Goal: Transaction & Acquisition: Purchase product/service

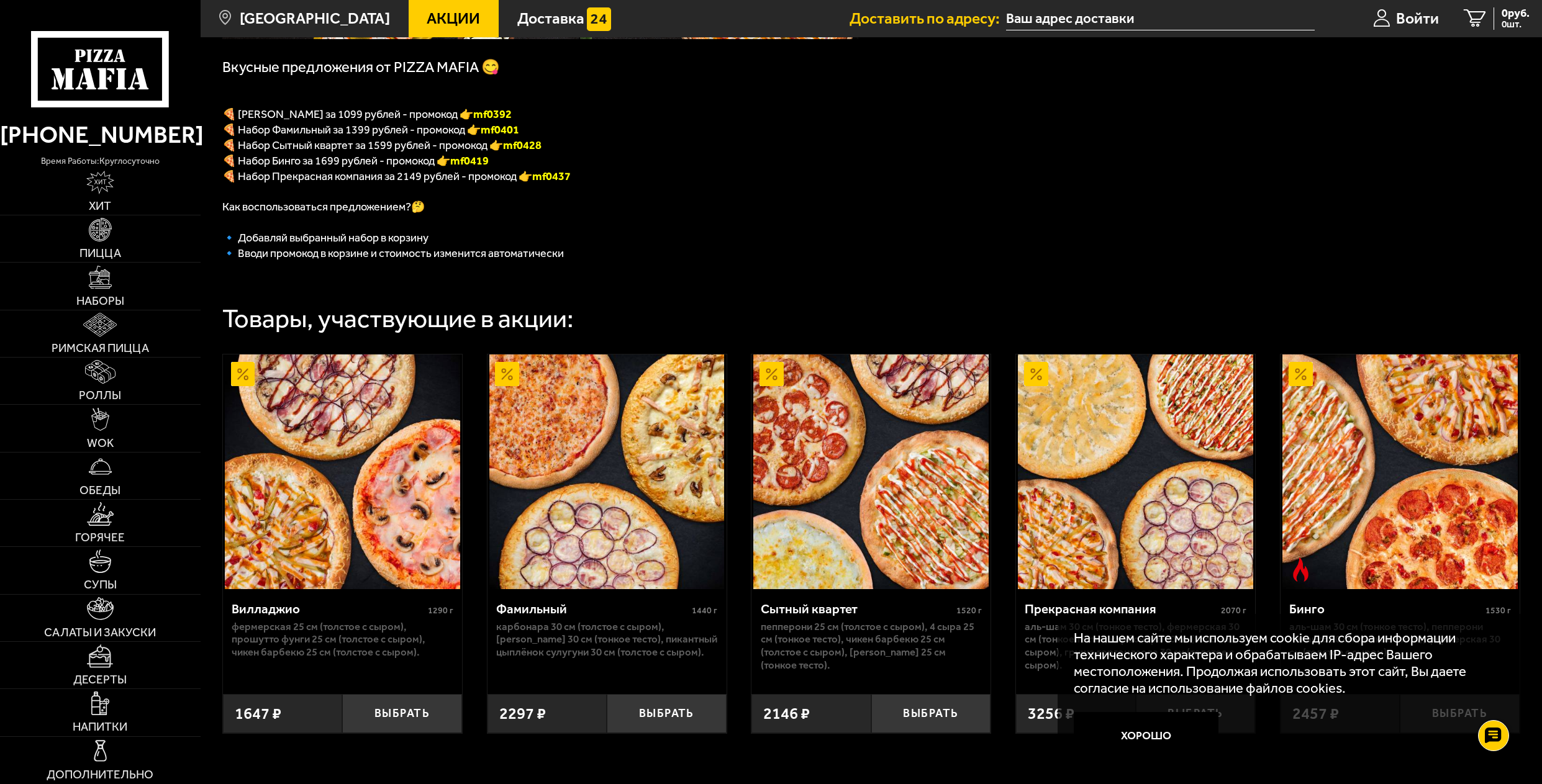
scroll to position [311, 0]
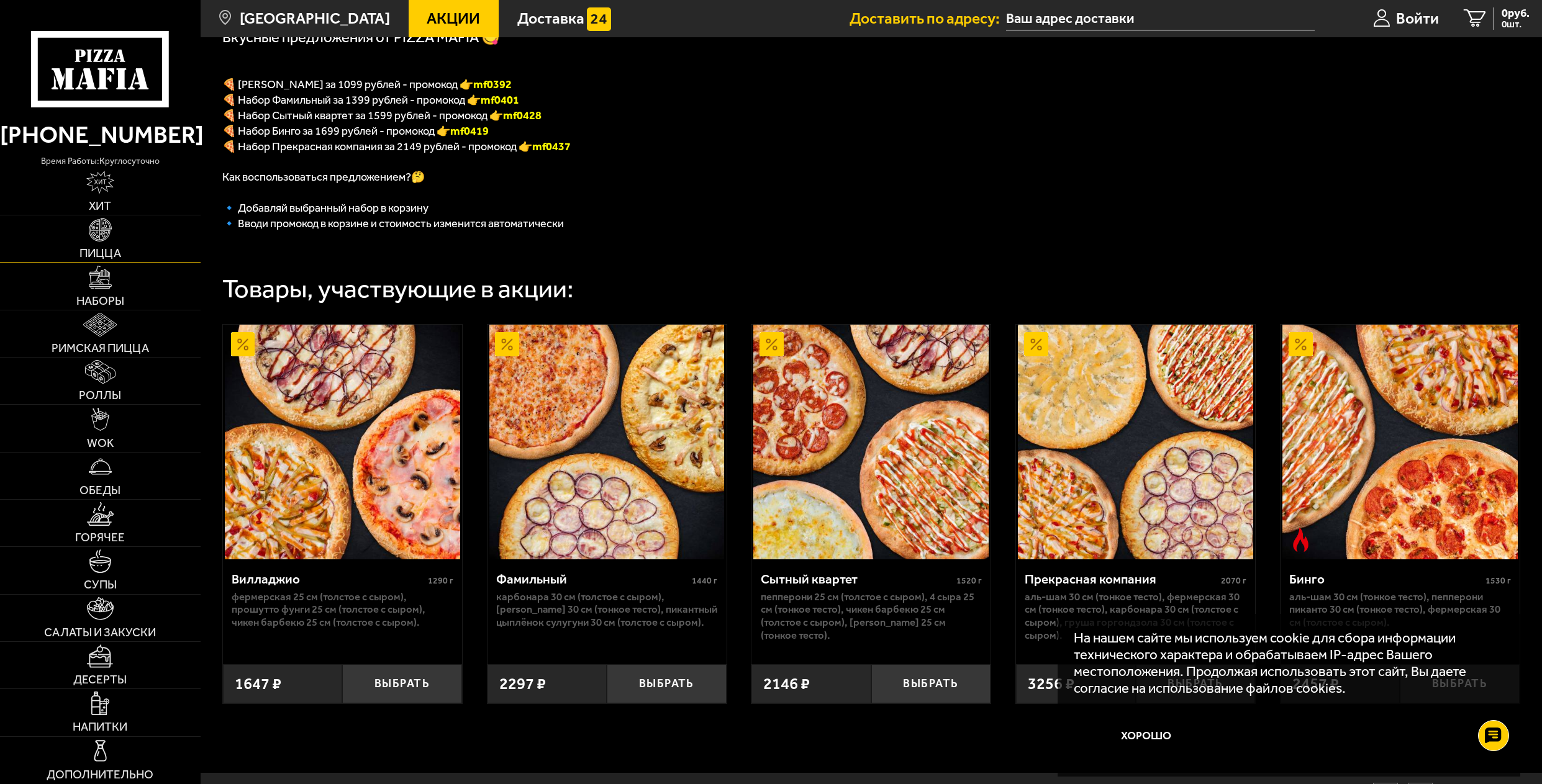
click at [104, 234] on img at bounding box center [100, 229] width 24 height 24
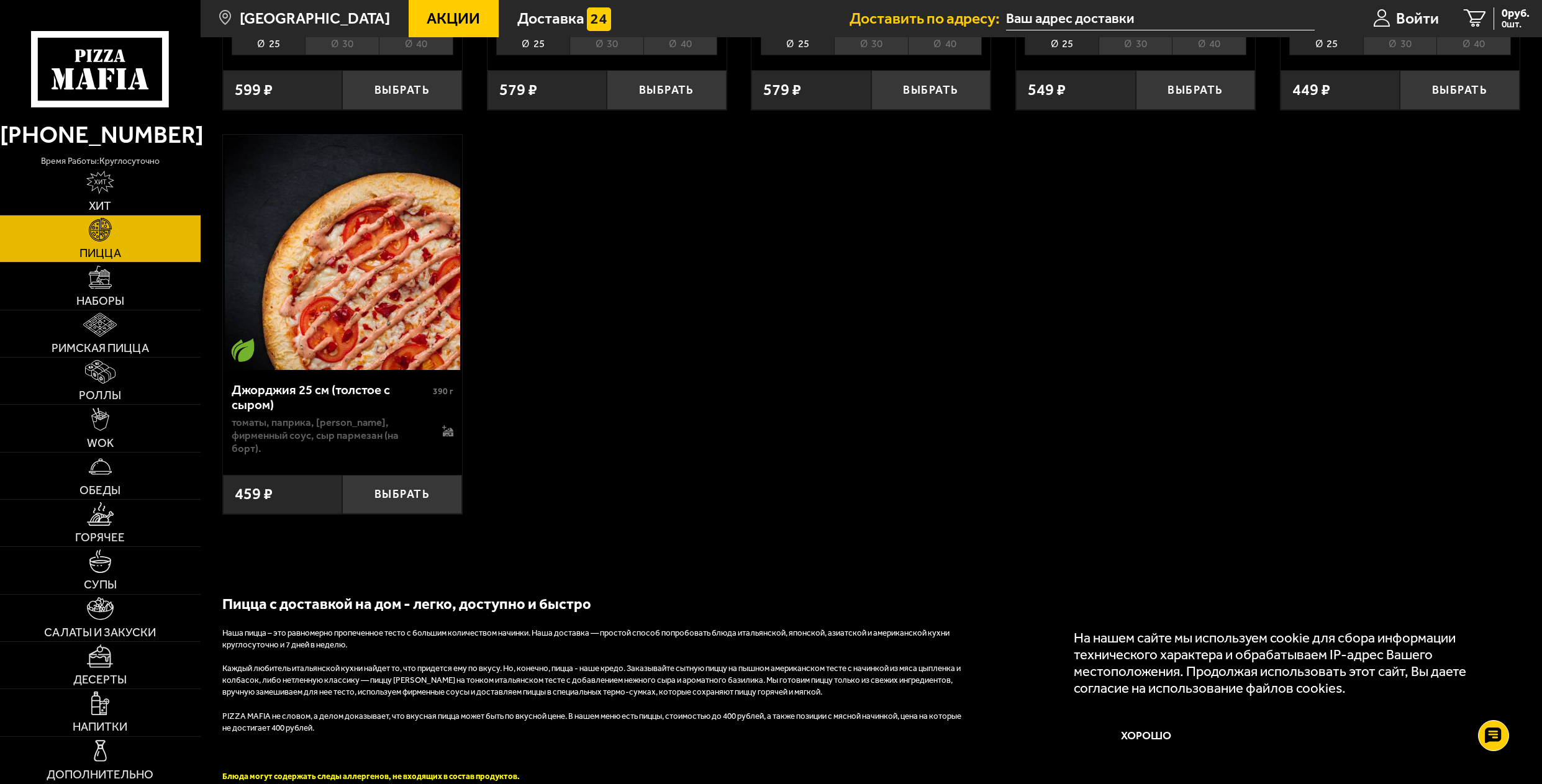
scroll to position [3398, 0]
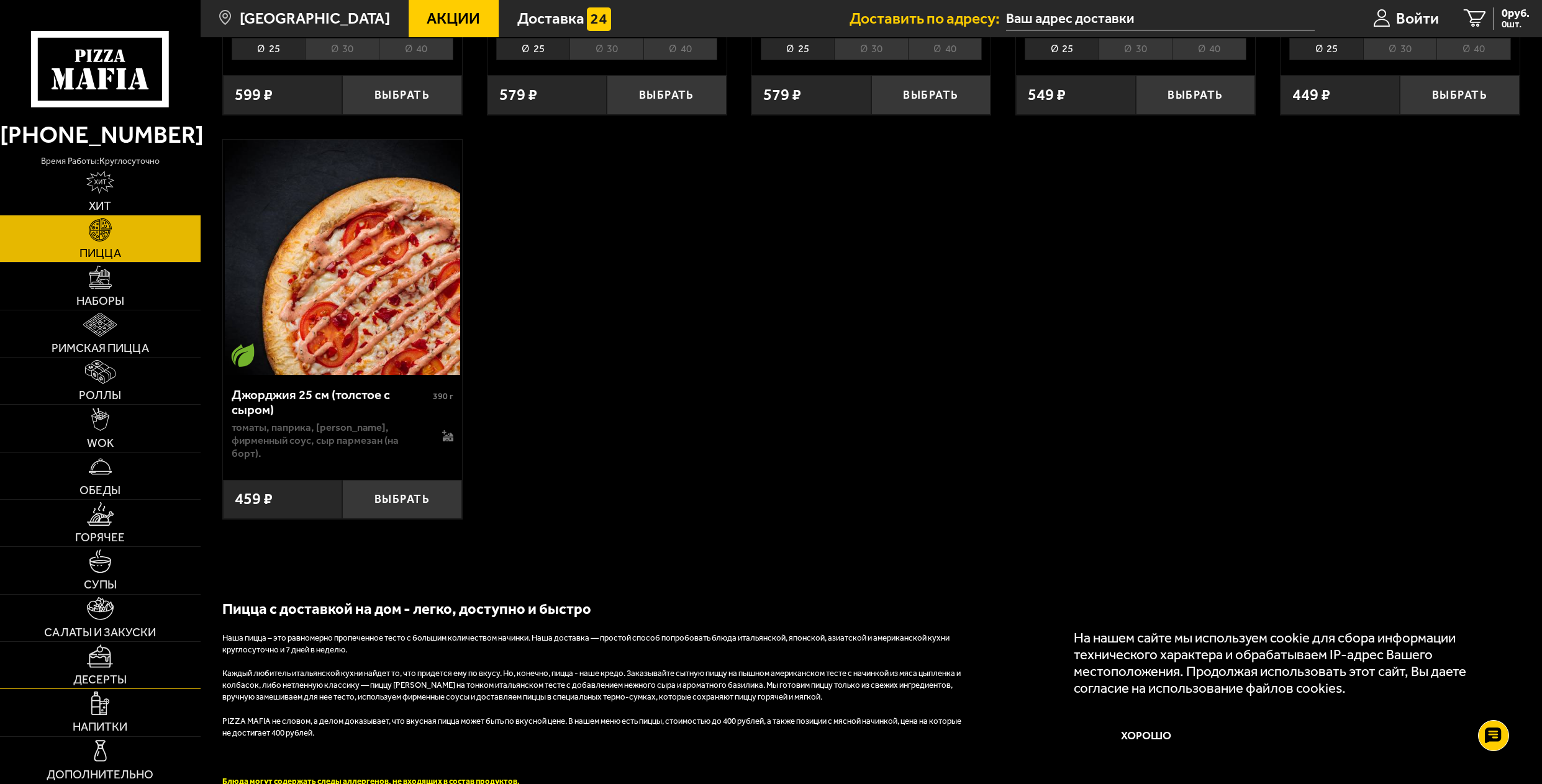
click at [103, 671] on link "Десерты" at bounding box center [100, 665] width 201 height 46
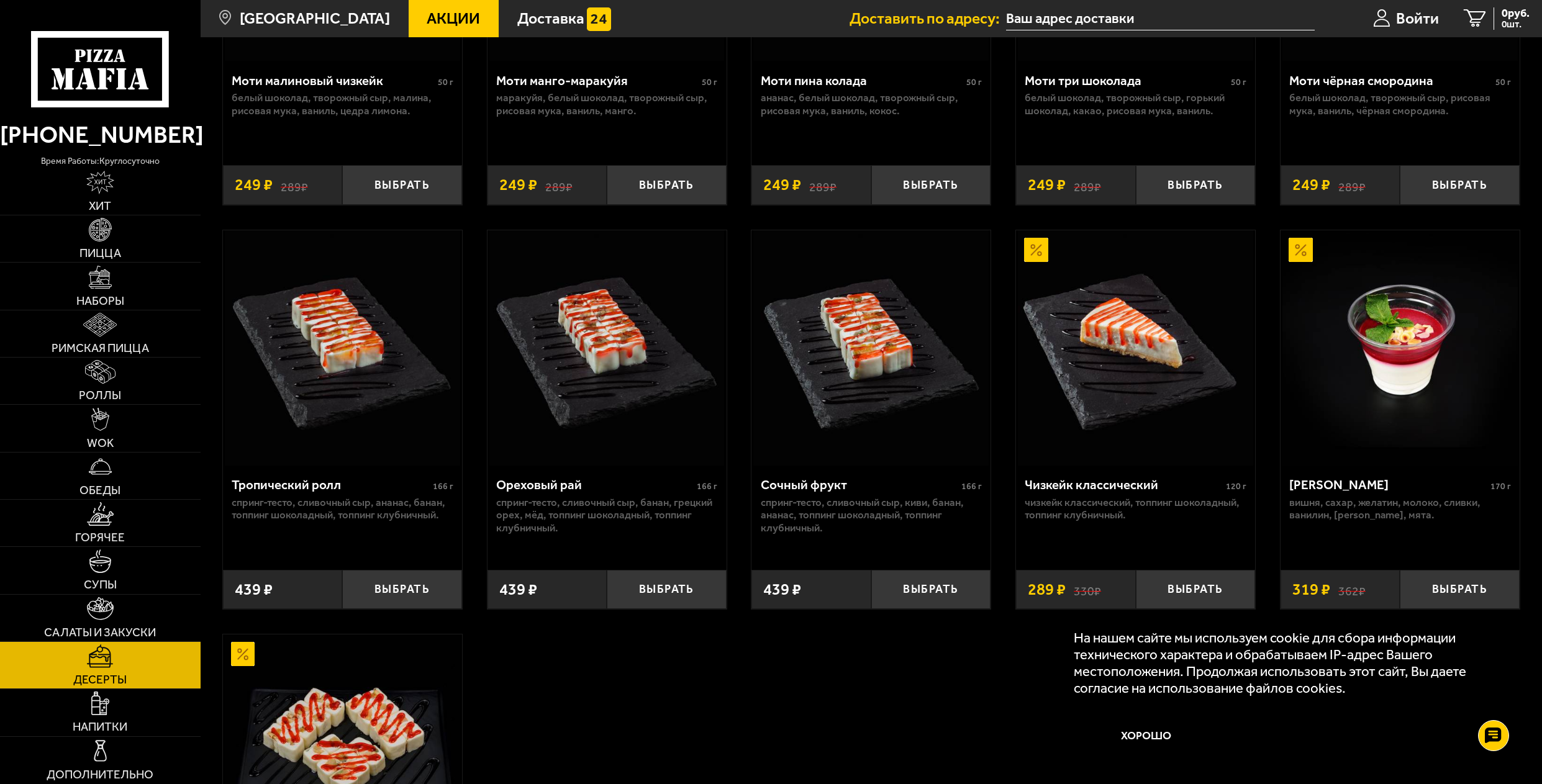
scroll to position [311, 0]
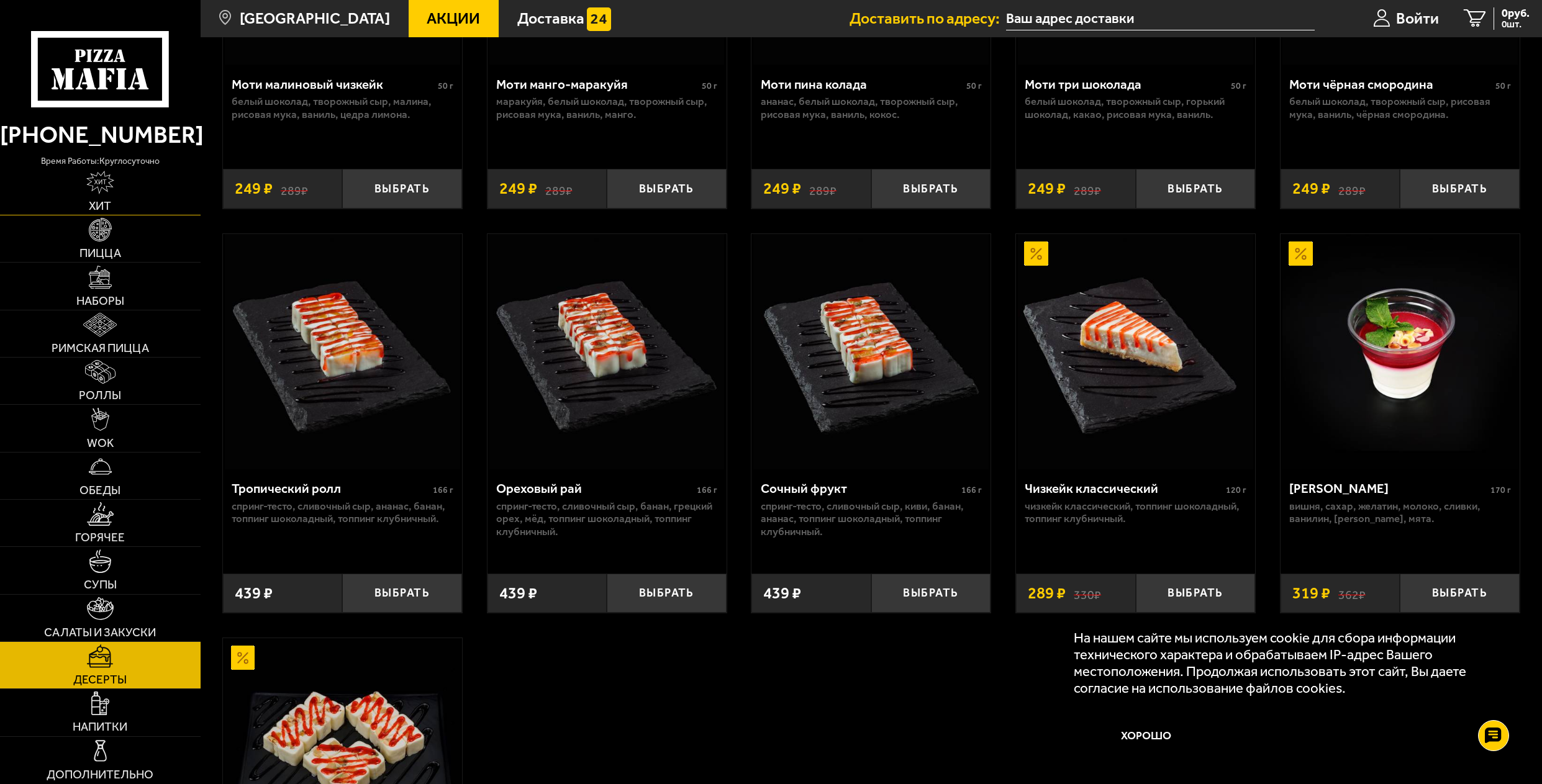
click at [115, 203] on link "Хит" at bounding box center [100, 191] width 201 height 46
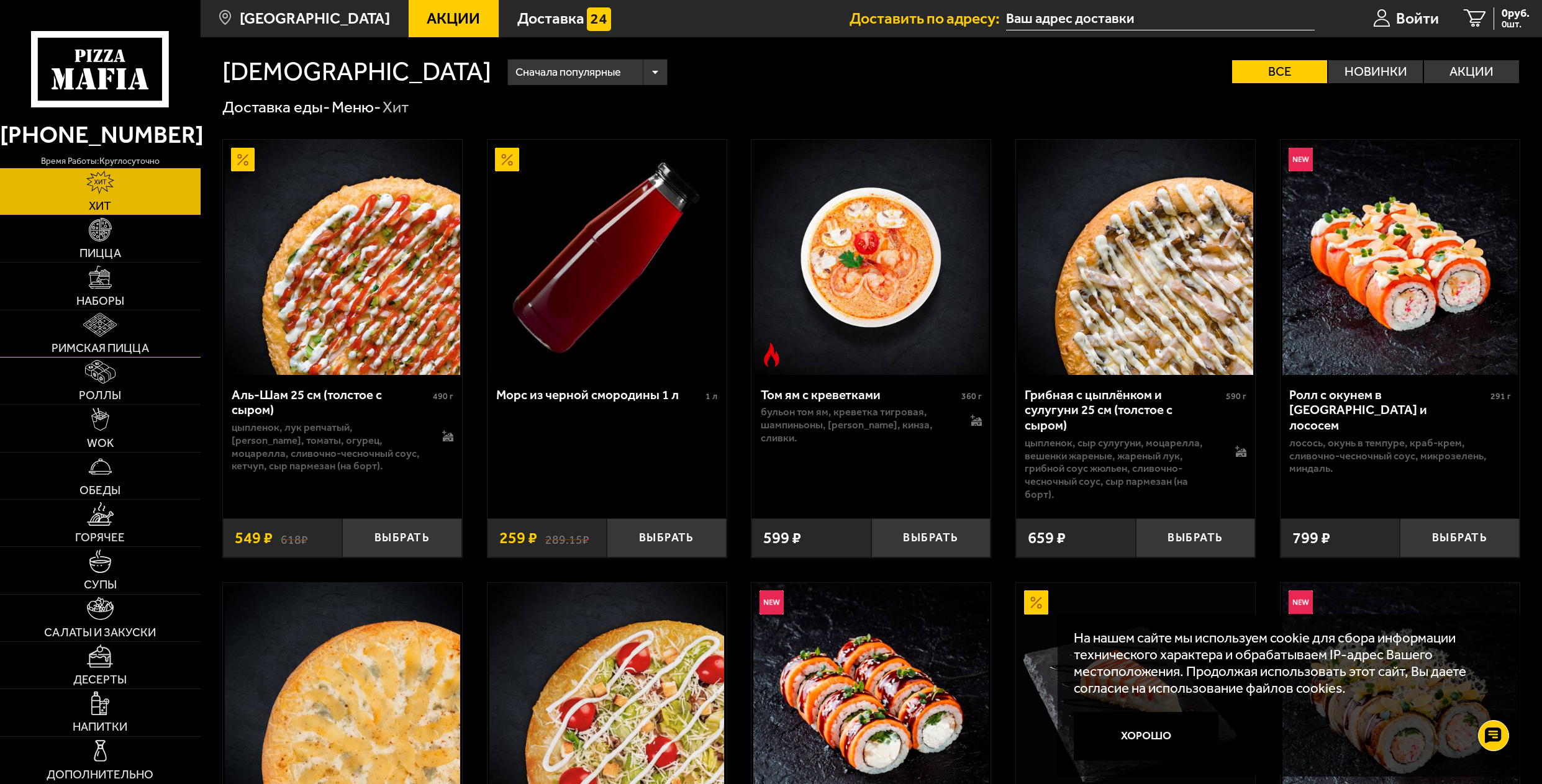
click at [133, 346] on span "Римская пицца" at bounding box center [100, 348] width 98 height 11
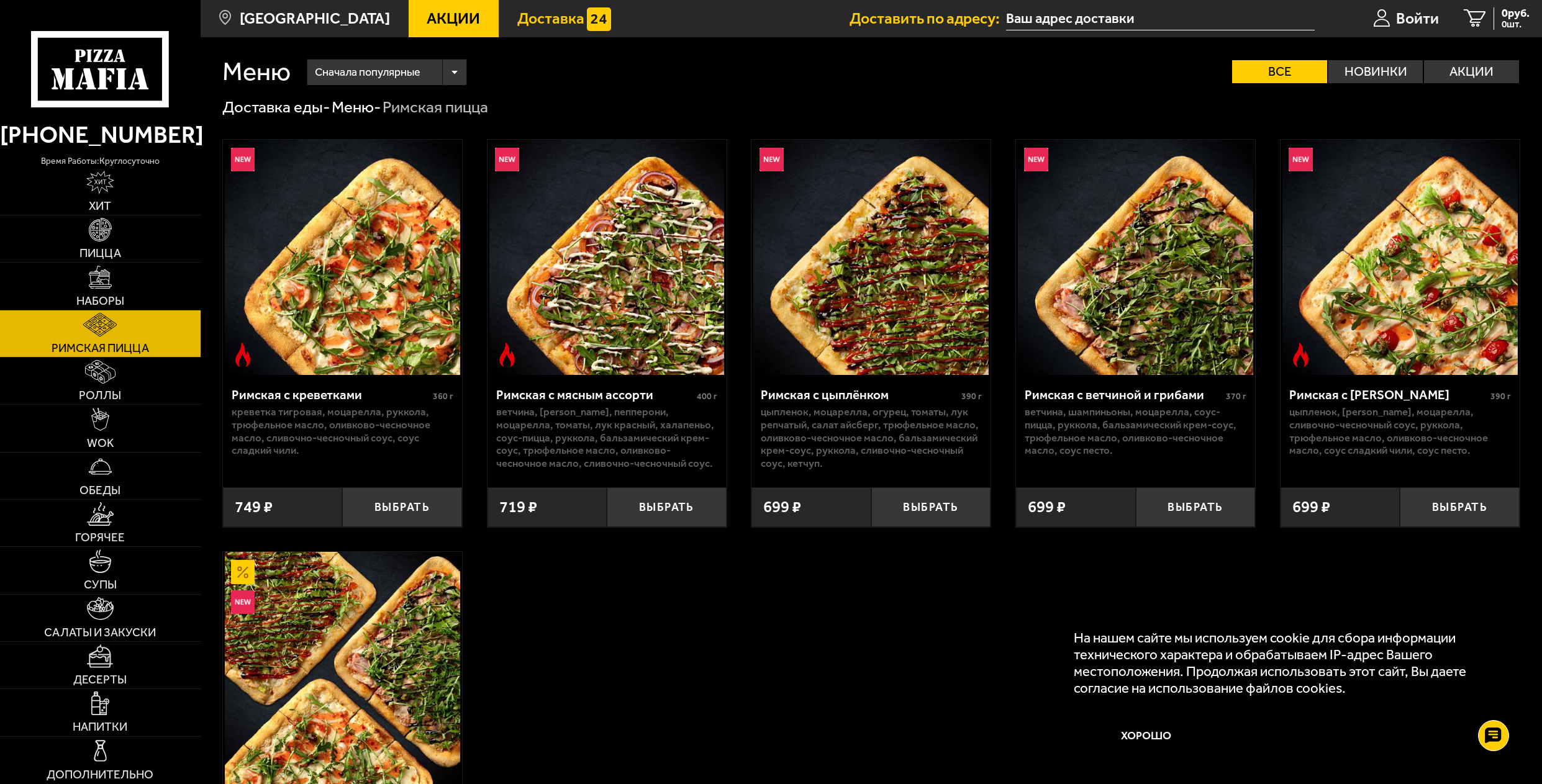
click at [533, 18] on span "Доставка" at bounding box center [550, 19] width 67 height 15
click at [527, 395] on div "Римская с мясным ассорти" at bounding box center [595, 394] width 198 height 15
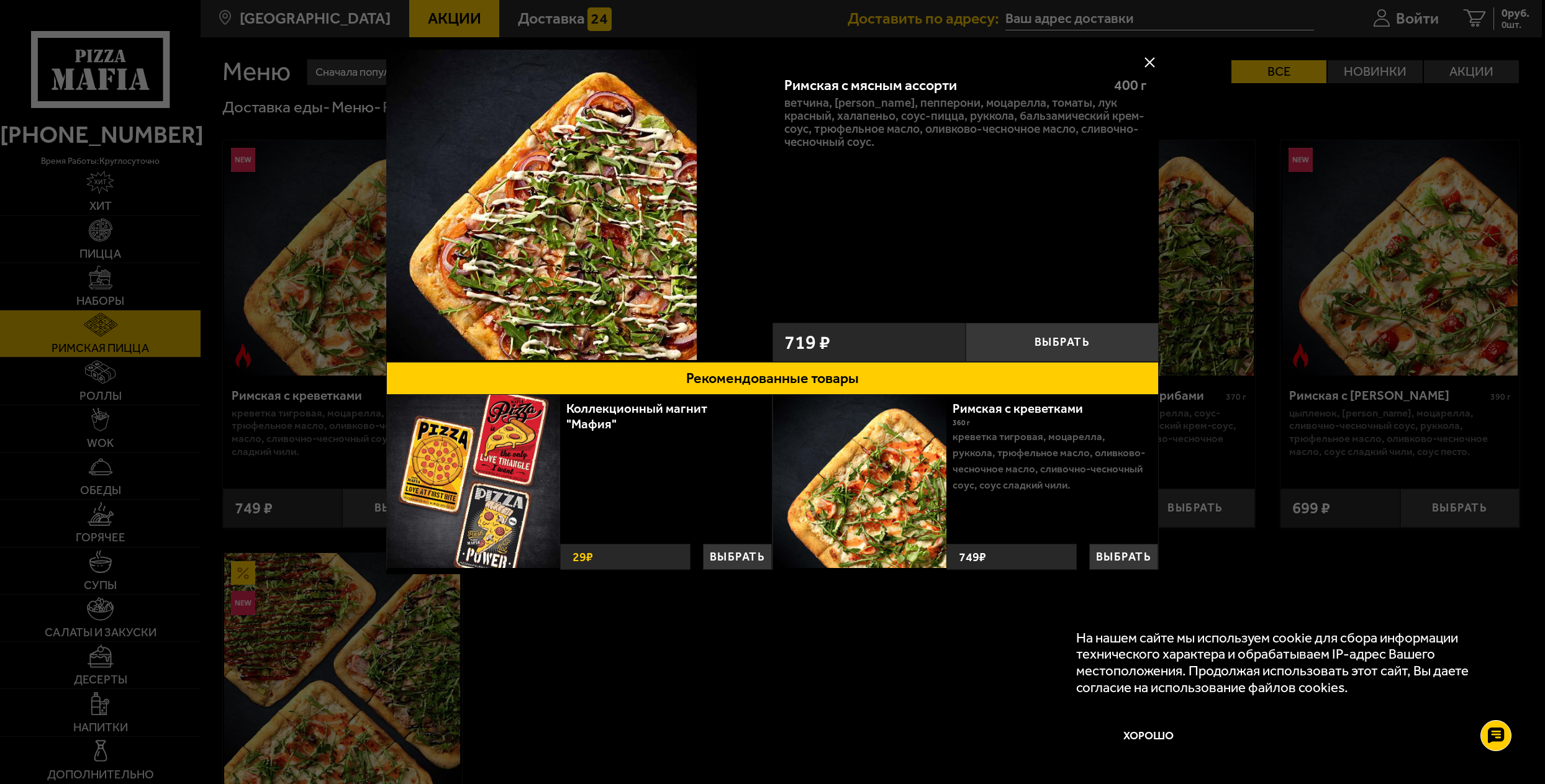
click at [1146, 60] on button at bounding box center [1149, 62] width 19 height 19
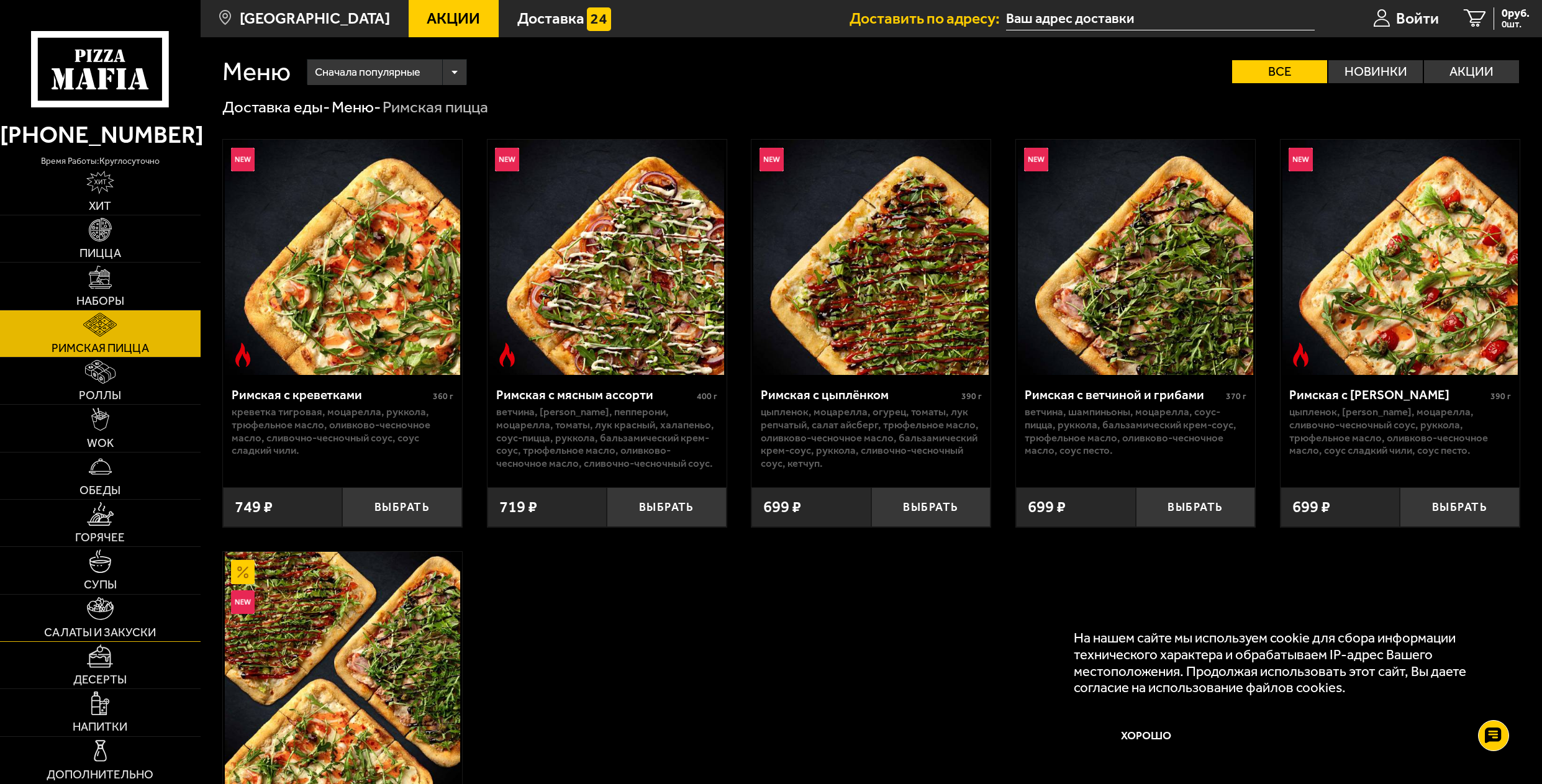
click at [112, 617] on img at bounding box center [100, 609] width 27 height 24
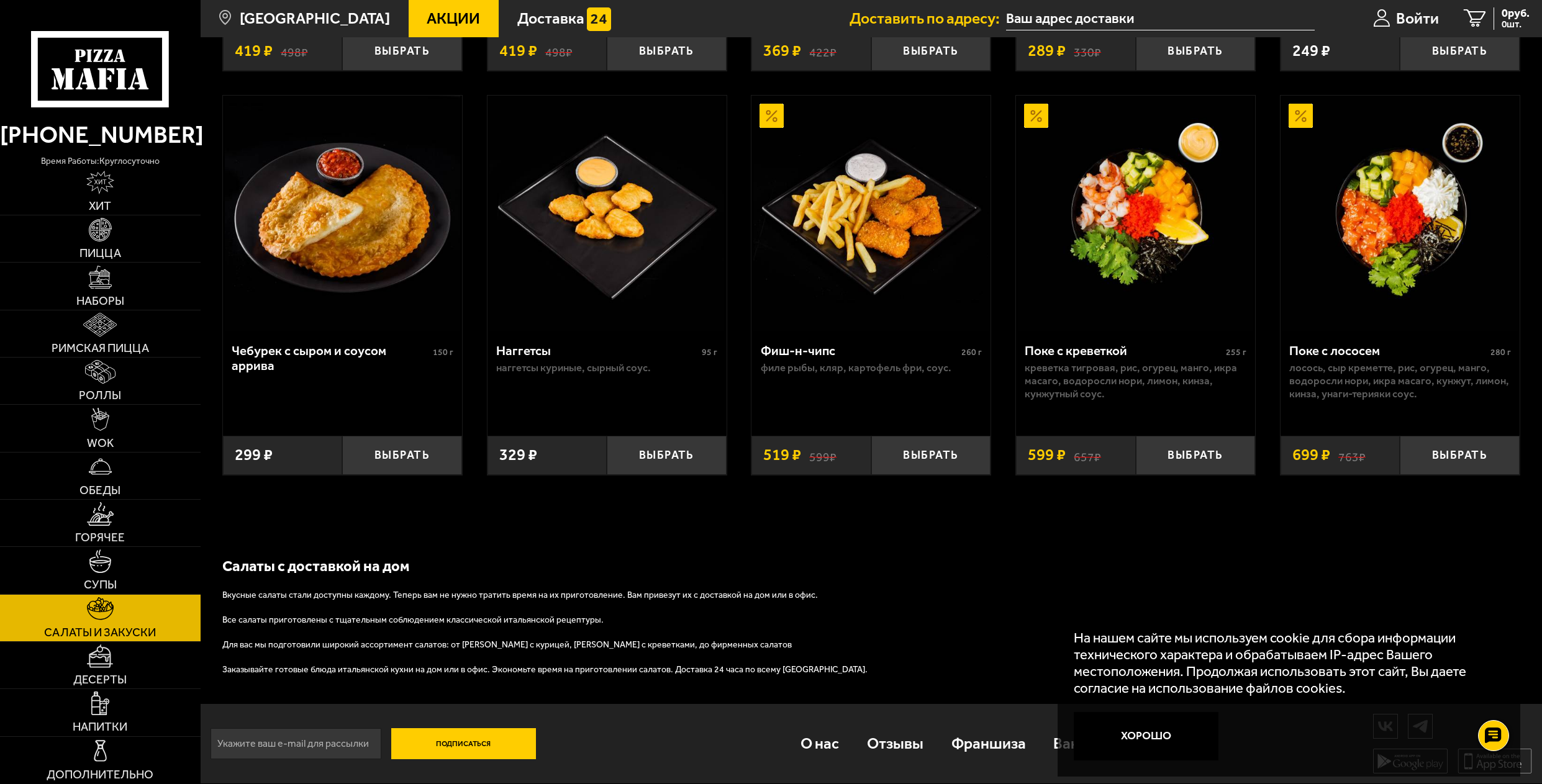
scroll to position [876, 0]
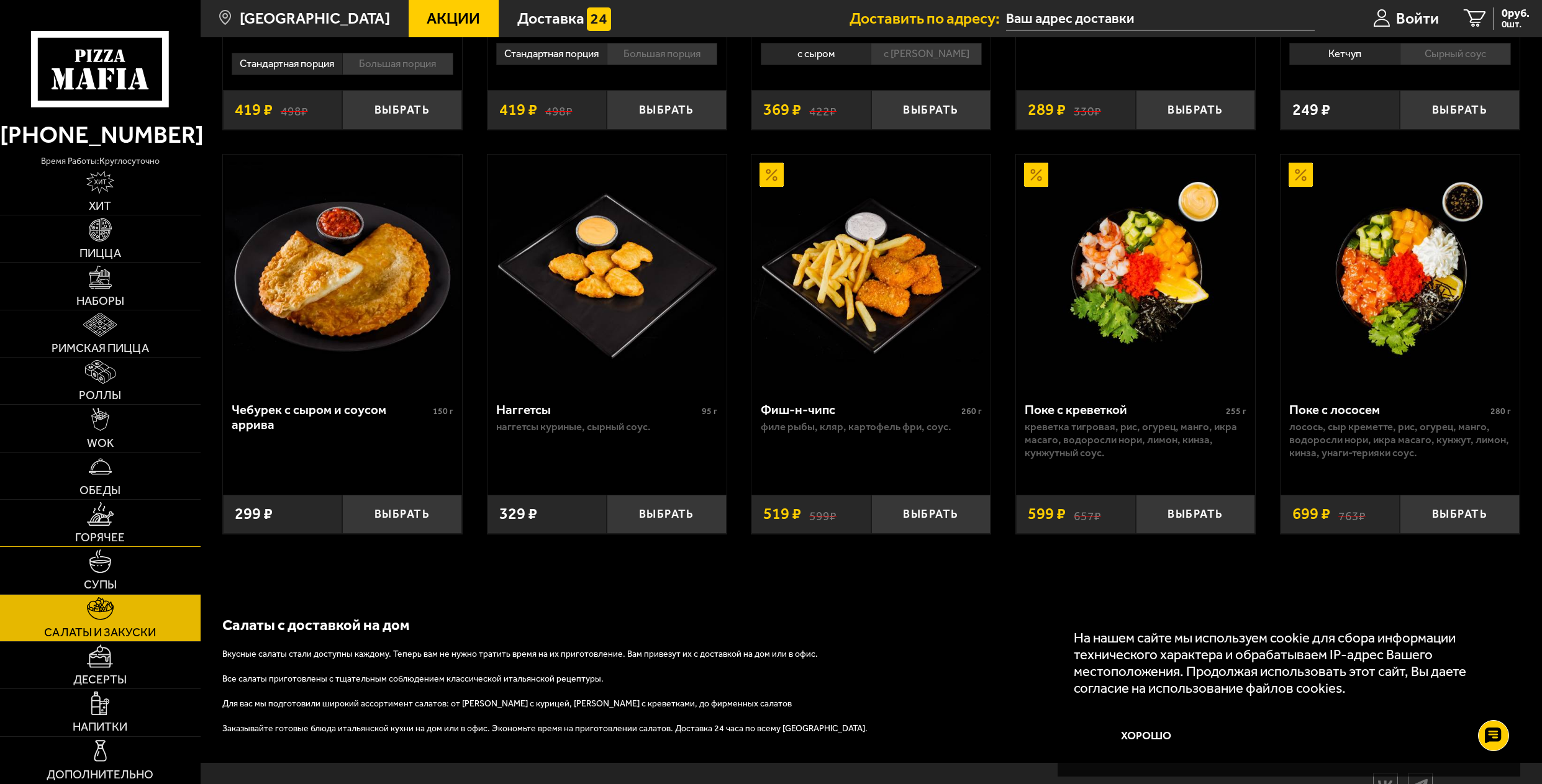
click at [137, 531] on link "Горячее" at bounding box center [100, 522] width 201 height 46
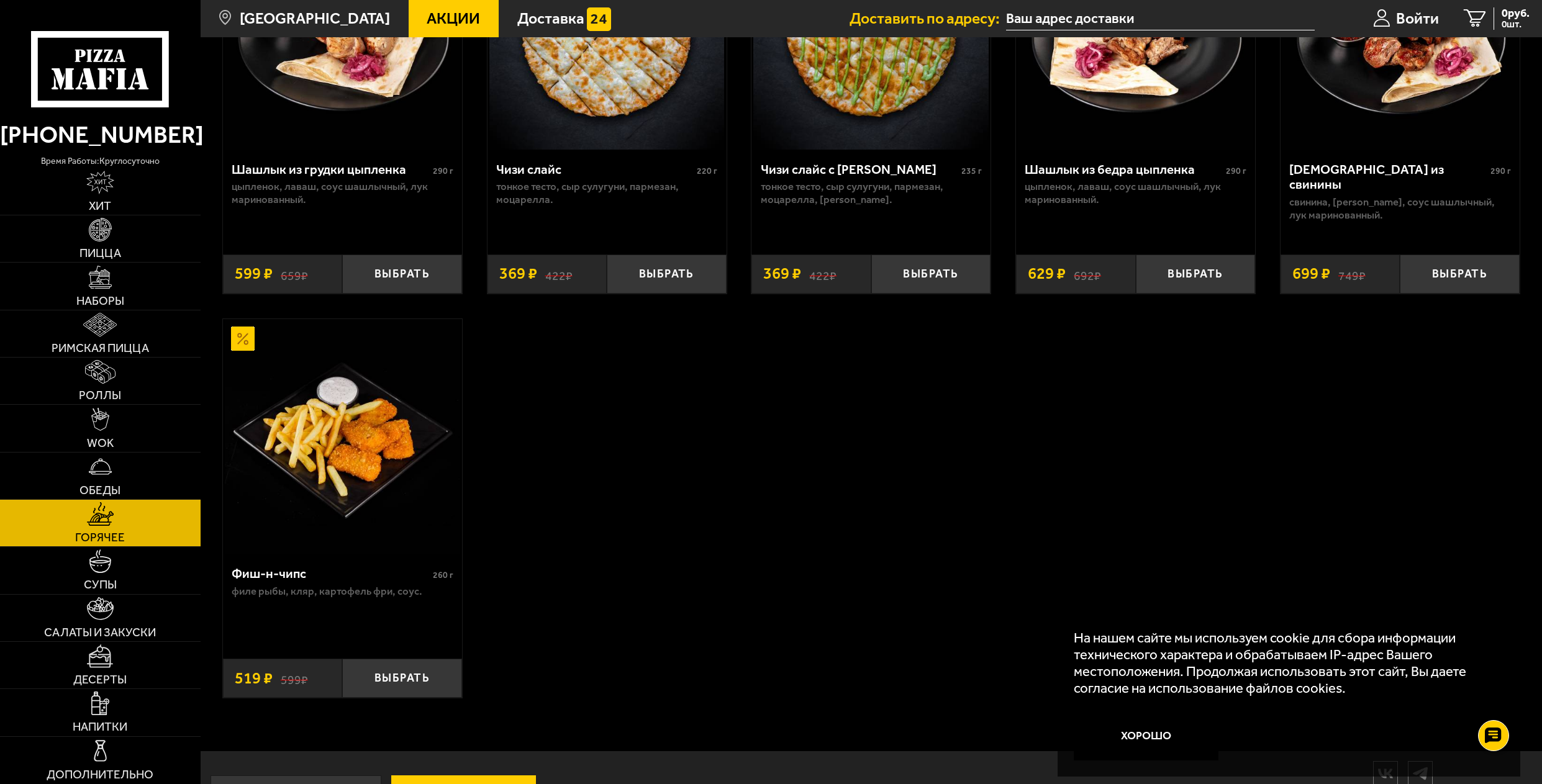
scroll to position [1117, 0]
